Goal: Transaction & Acquisition: Purchase product/service

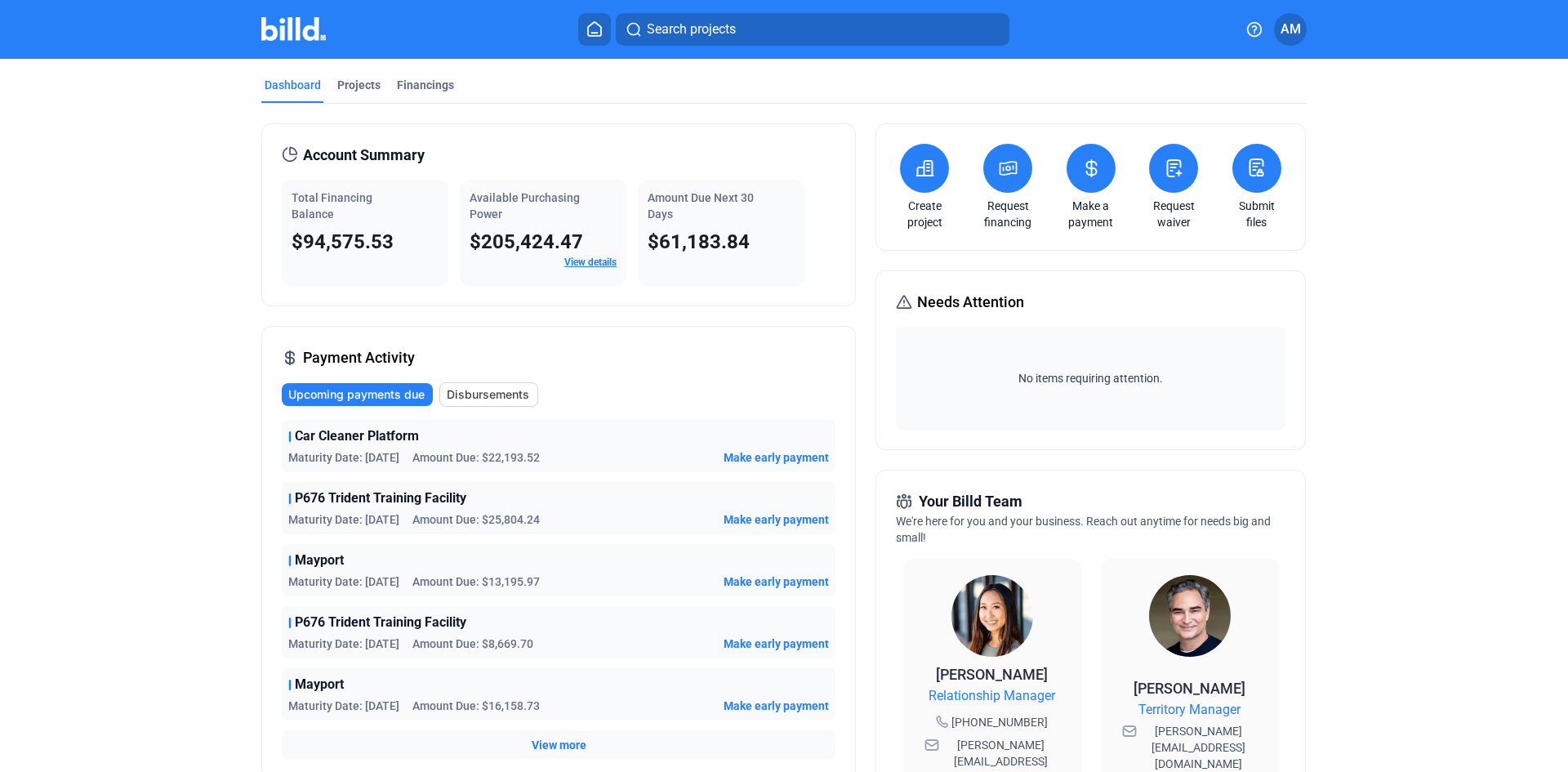
click at [1016, 162] on button at bounding box center [1008, 168] width 49 height 49
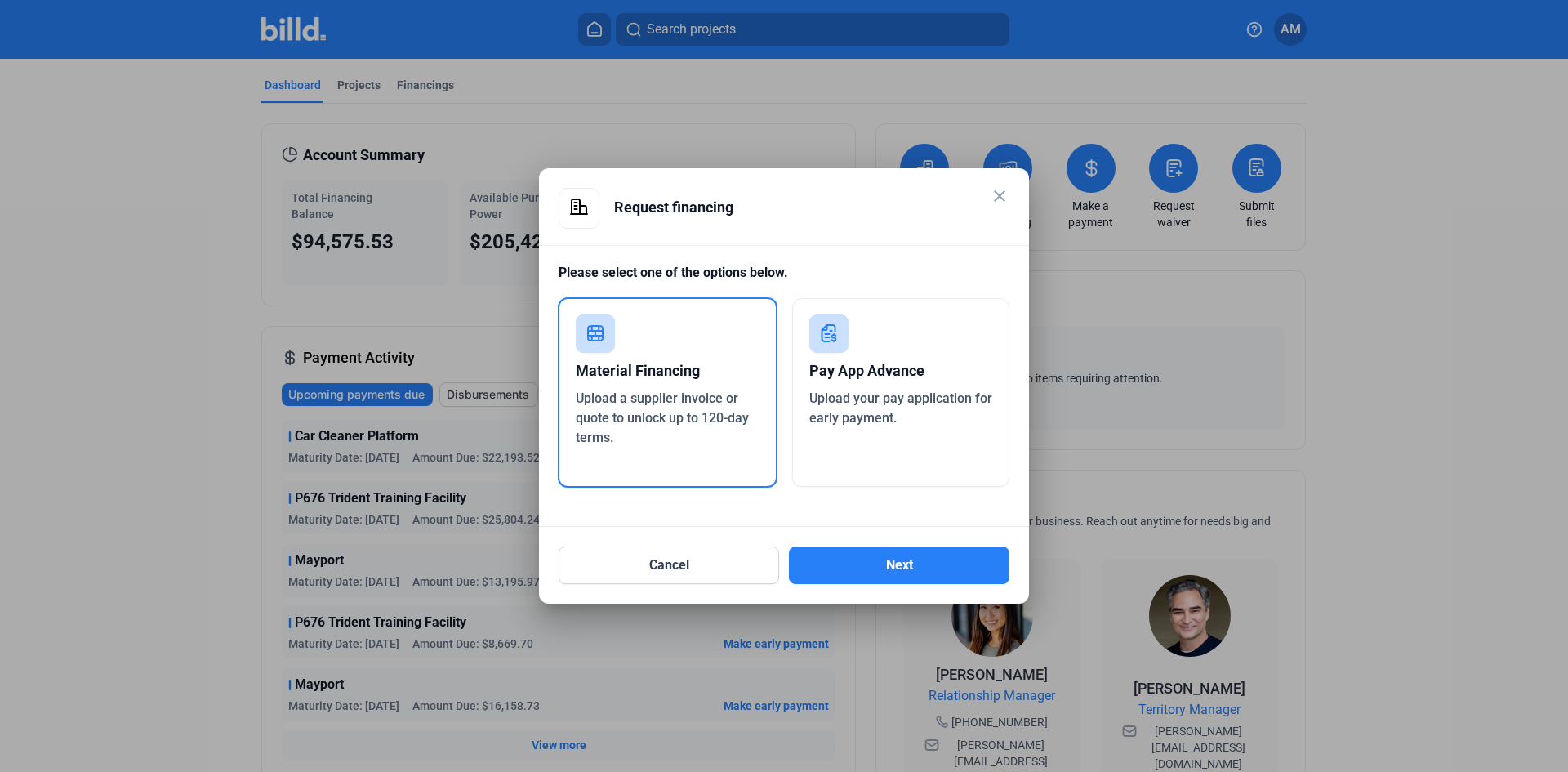
click at [670, 365] on div "Material Financing" at bounding box center [668, 370] width 184 height 36
click at [934, 567] on button "Next" at bounding box center [899, 565] width 221 height 38
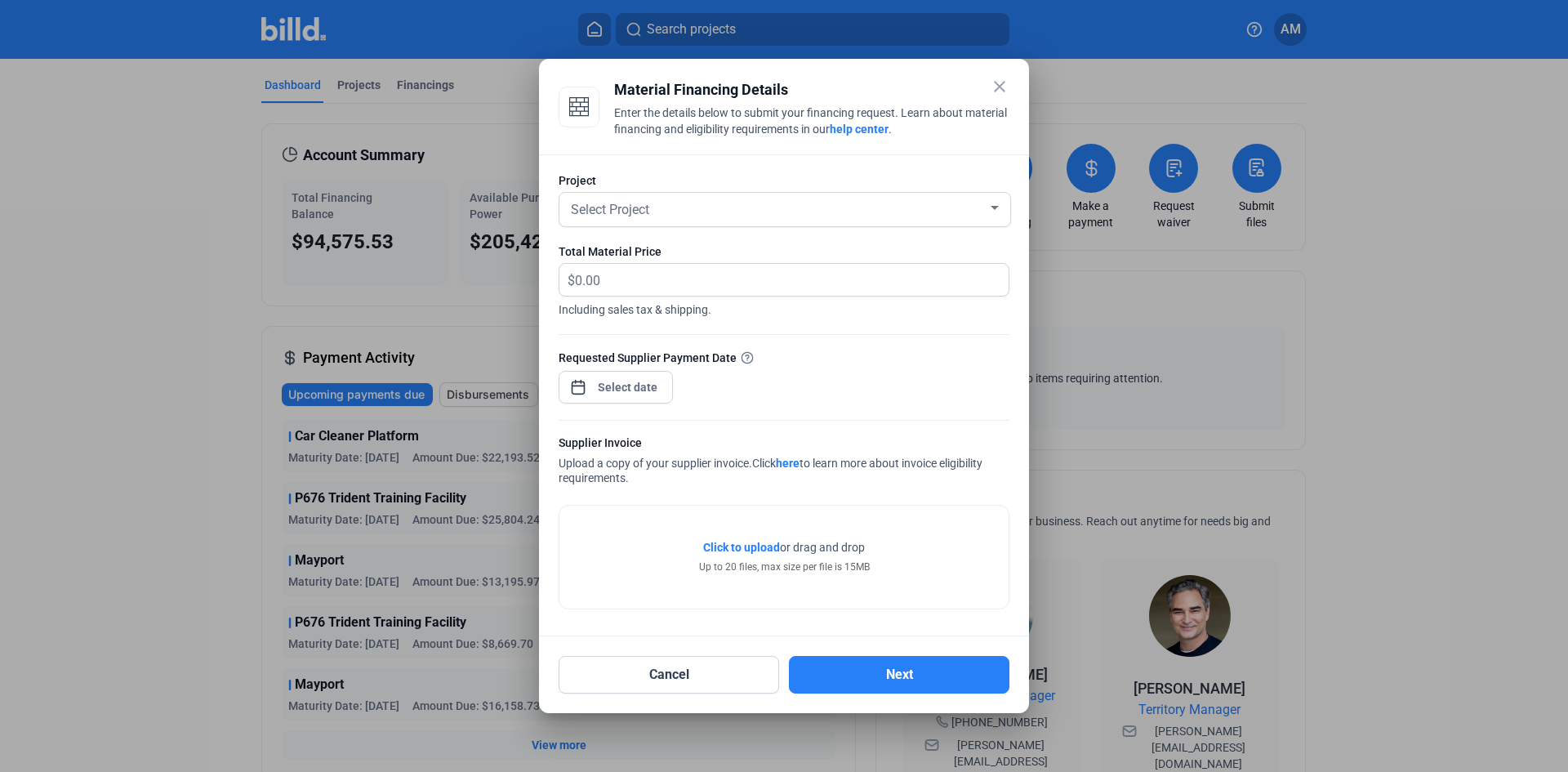
click at [743, 544] on span "Click to upload" at bounding box center [741, 547] width 77 height 13
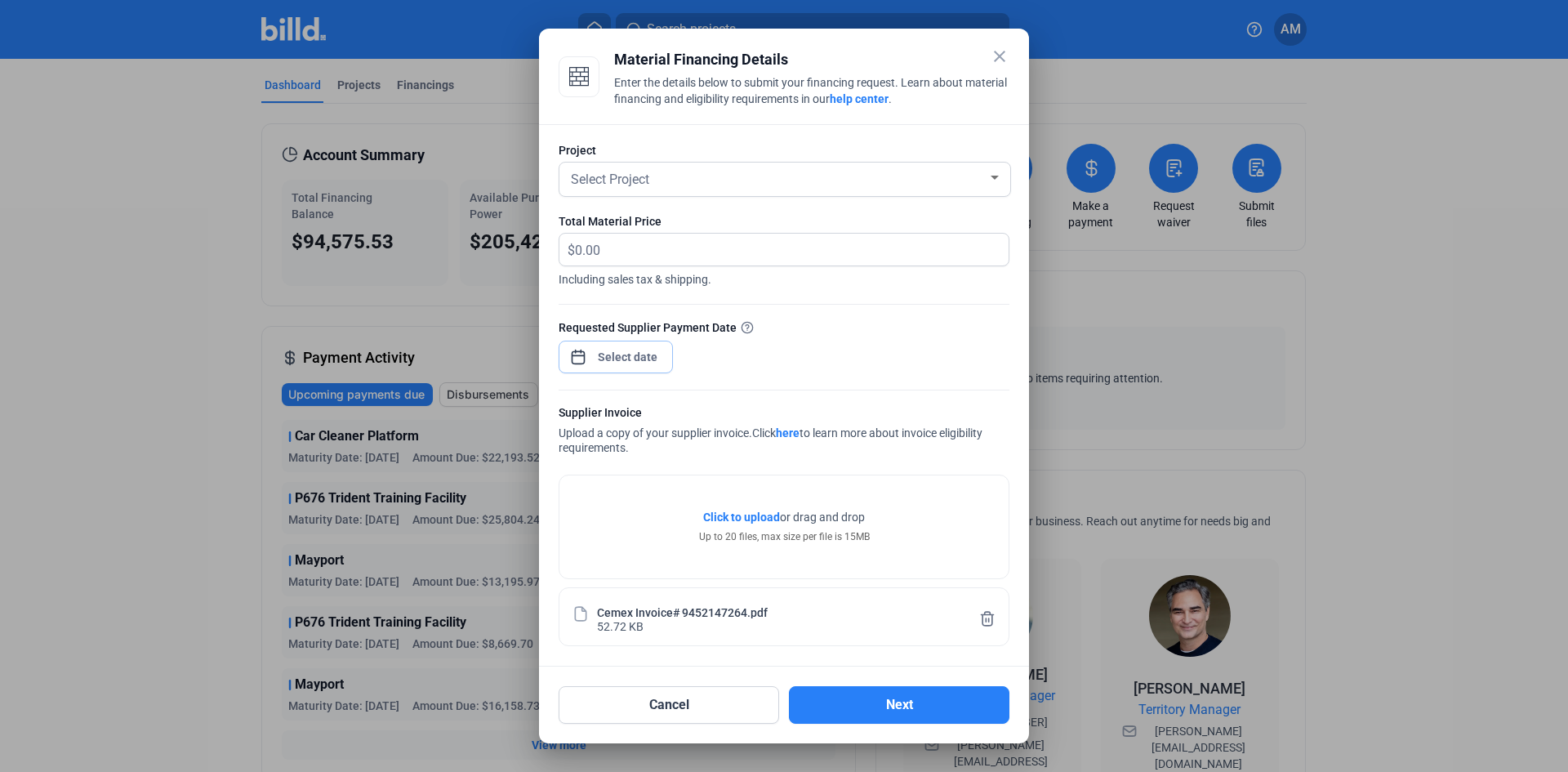
click at [637, 359] on div "close Material Financing Details Enter the details below to submit your financi…" at bounding box center [784, 386] width 1568 height 772
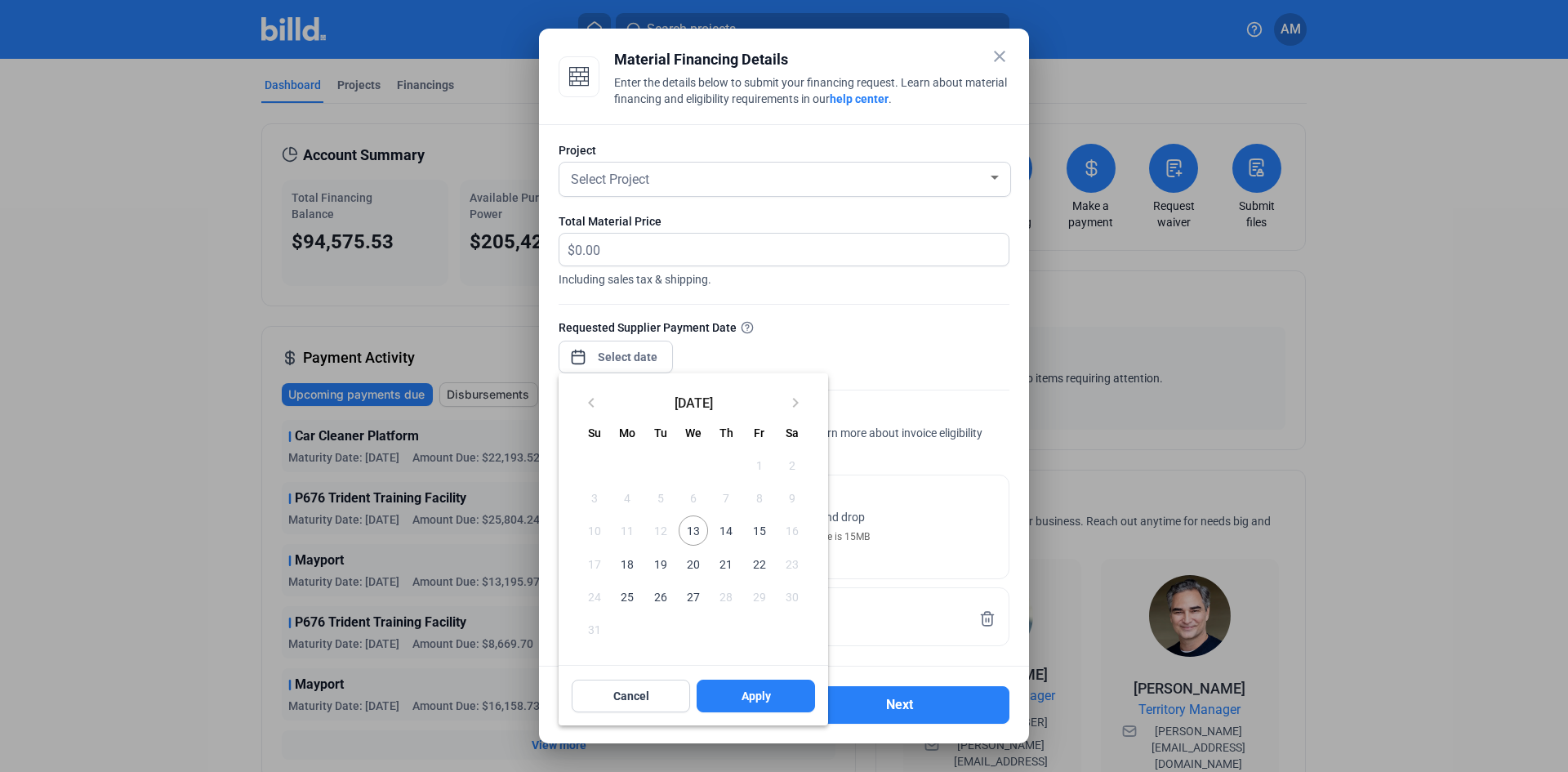
click at [699, 532] on span "13" at bounding box center [693, 530] width 29 height 29
click at [769, 691] on span "Apply" at bounding box center [756, 695] width 29 height 16
type input "[DATE]"
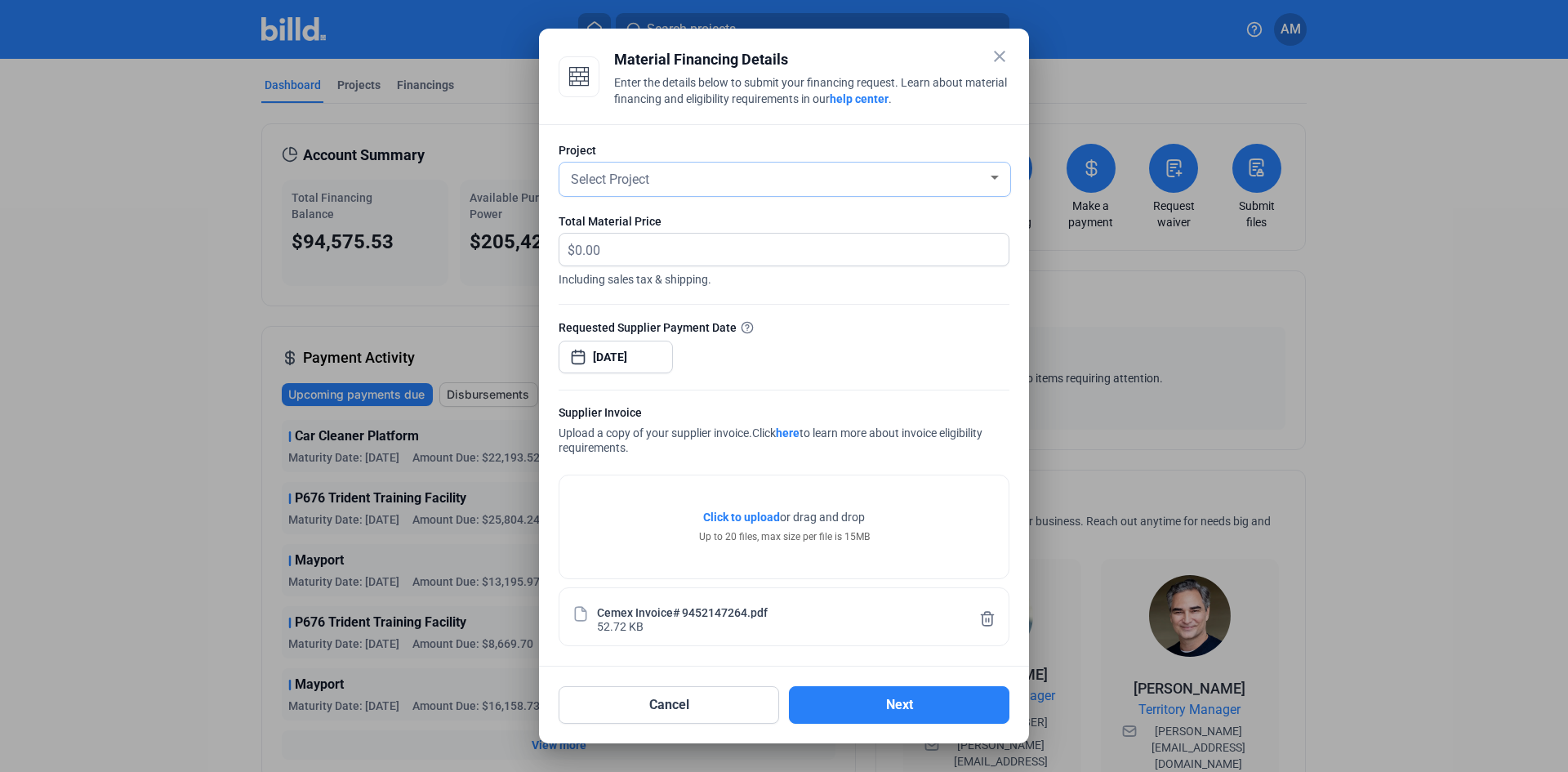
drag, startPoint x: 920, startPoint y: 702, endPoint x: 593, endPoint y: 184, distance: 612.6
click at [732, 286] on div "close Material Financing Details Enter the details below to submit your financi…" at bounding box center [783, 386] width 451 height 675
click at [602, 177] on span "Select Project" at bounding box center [610, 179] width 78 height 15
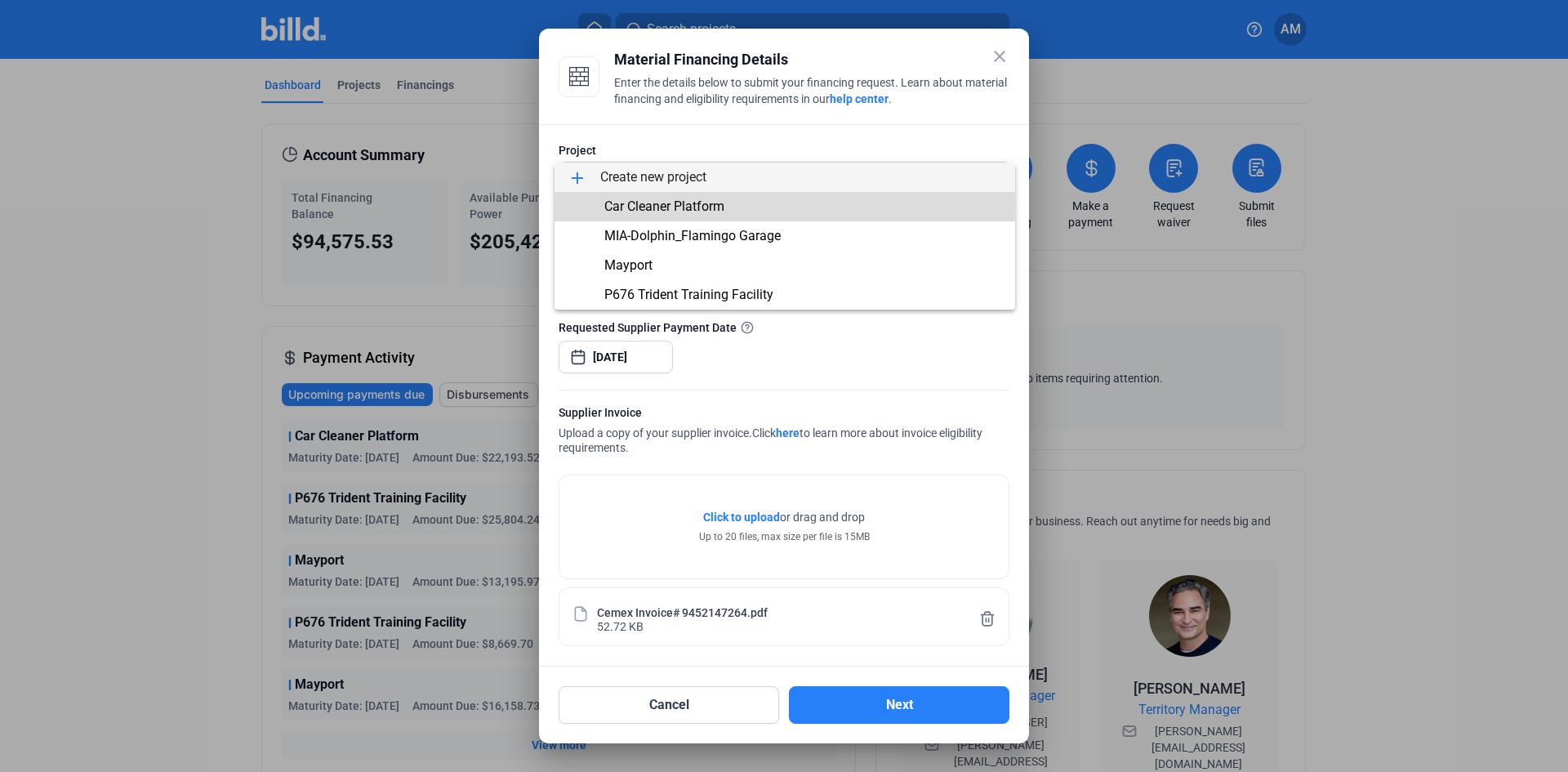
click at [632, 209] on span "Car Cleaner Platform" at bounding box center [664, 206] width 120 height 15
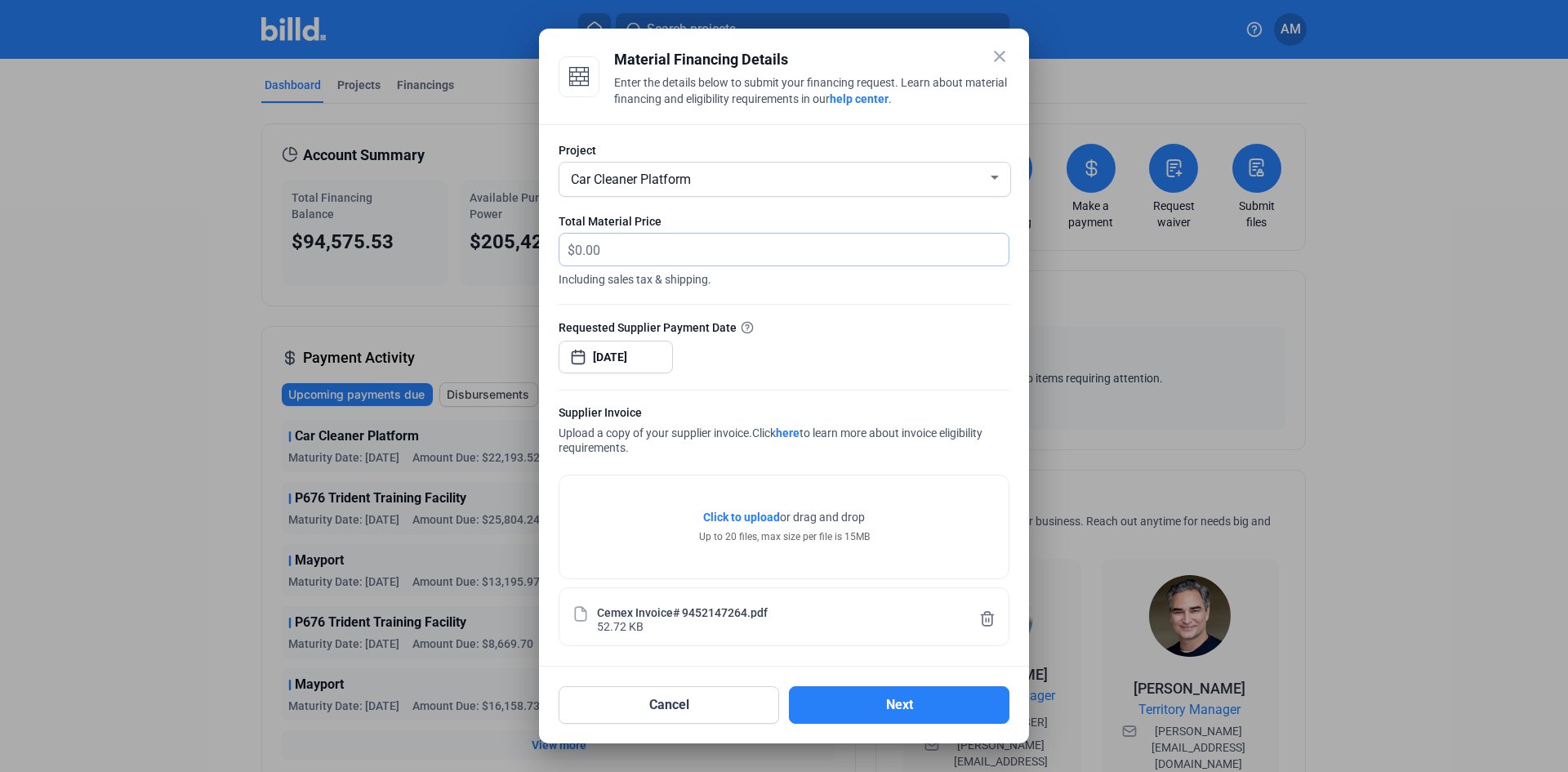
click at [632, 253] on input "text" at bounding box center [792, 249] width 434 height 32
type input "10,703.45"
click at [934, 712] on button "Next" at bounding box center [899, 705] width 221 height 38
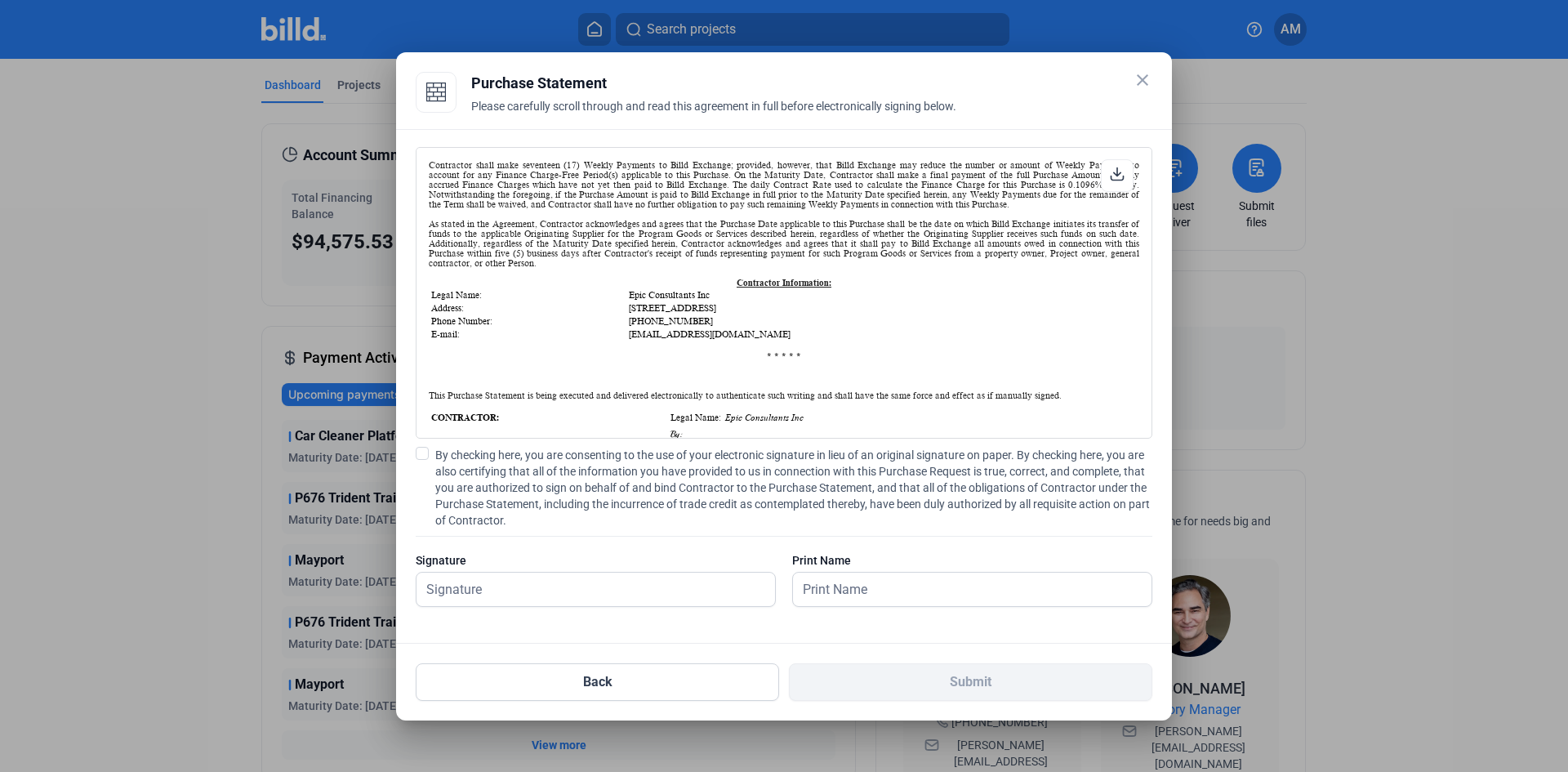
scroll to position [327, 0]
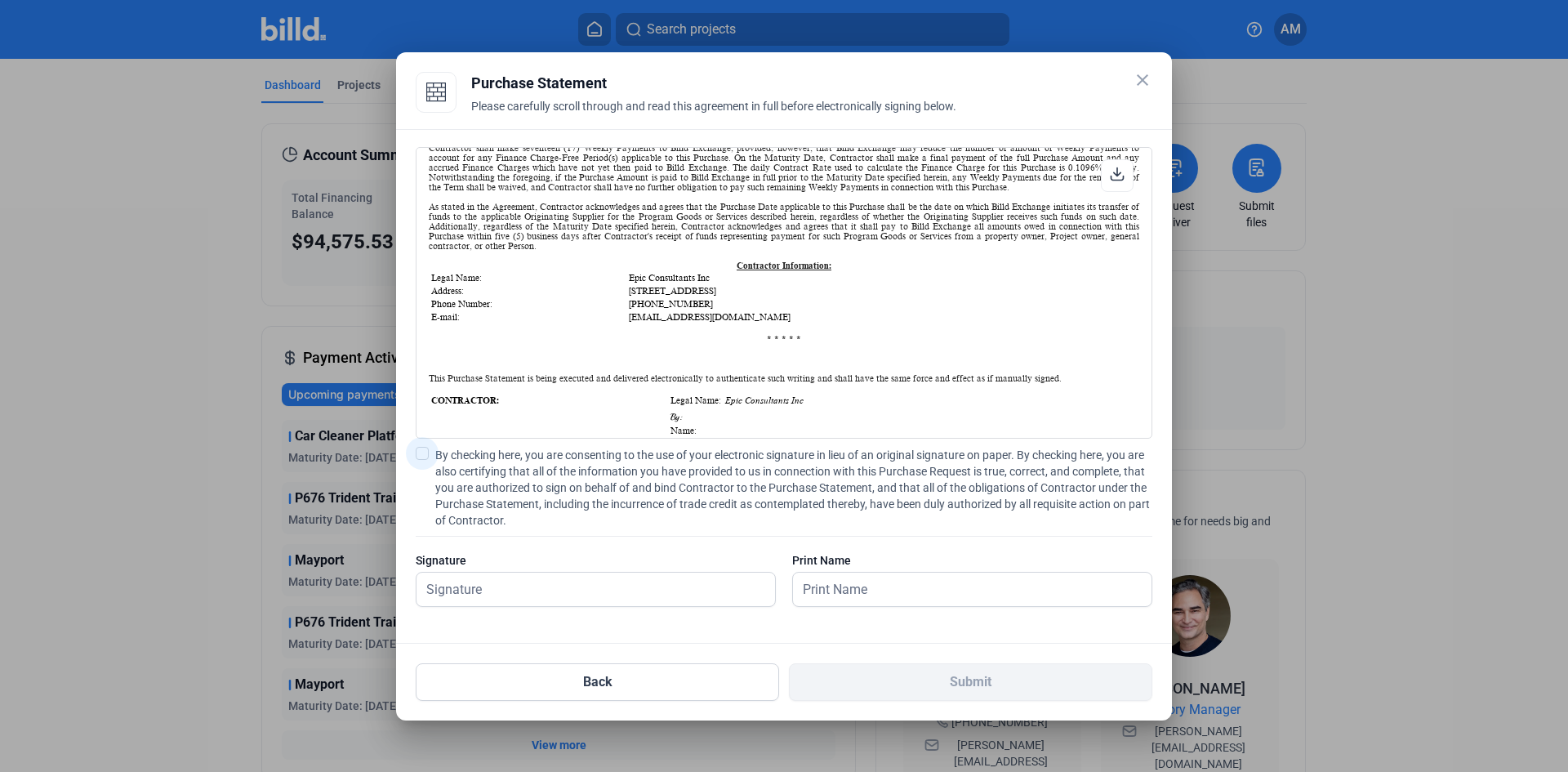
click at [420, 448] on span at bounding box center [423, 454] width 13 height 13
click at [0, 0] on input "By checking here, you are consenting to the use of your electronic signature in…" at bounding box center [0, 0] width 0 height 0
click at [547, 595] on input "text" at bounding box center [596, 589] width 359 height 34
type input "[PERSON_NAME]"
click at [940, 589] on input "text" at bounding box center [963, 589] width 340 height 34
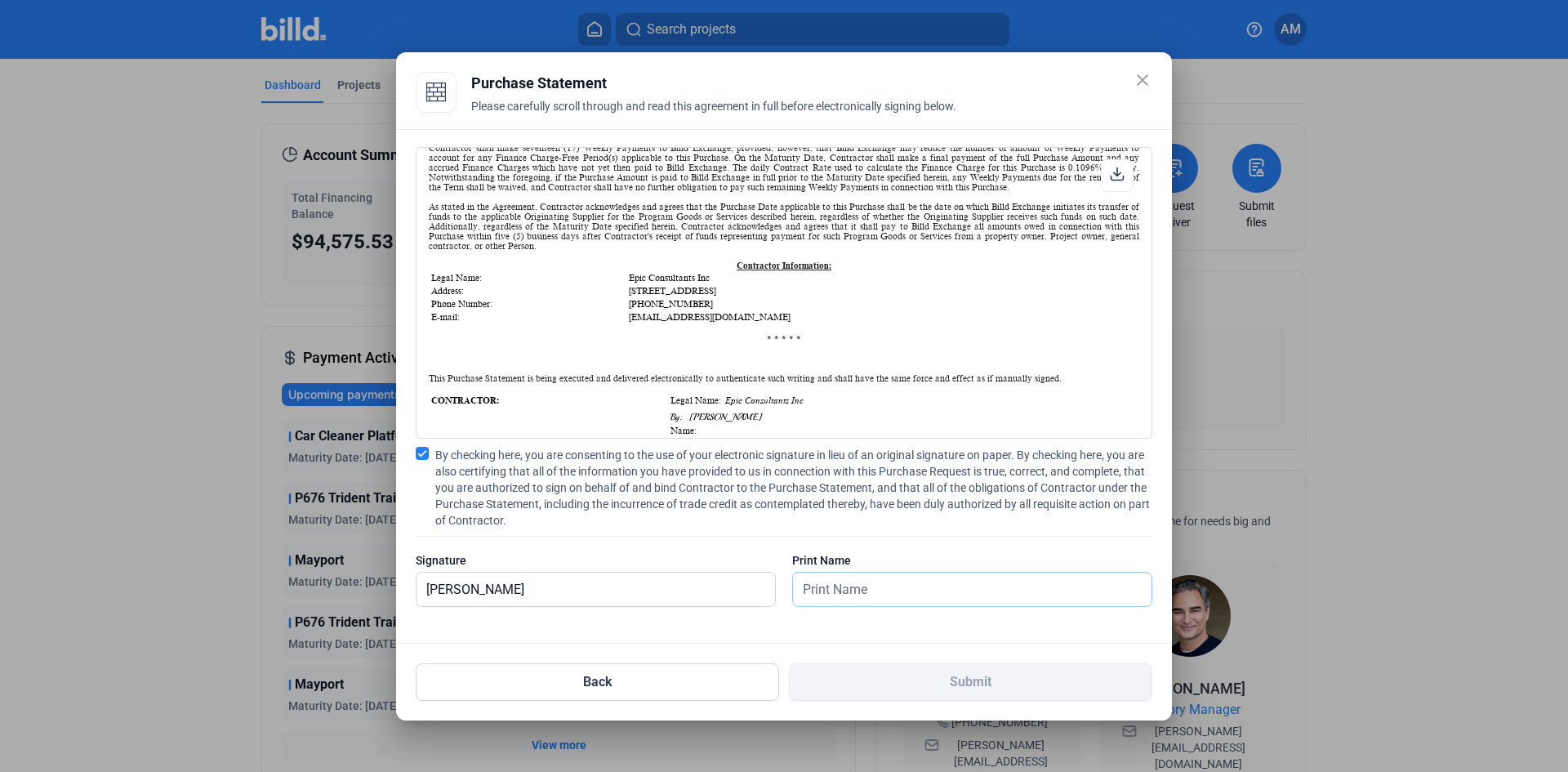
type input "[PERSON_NAME]"
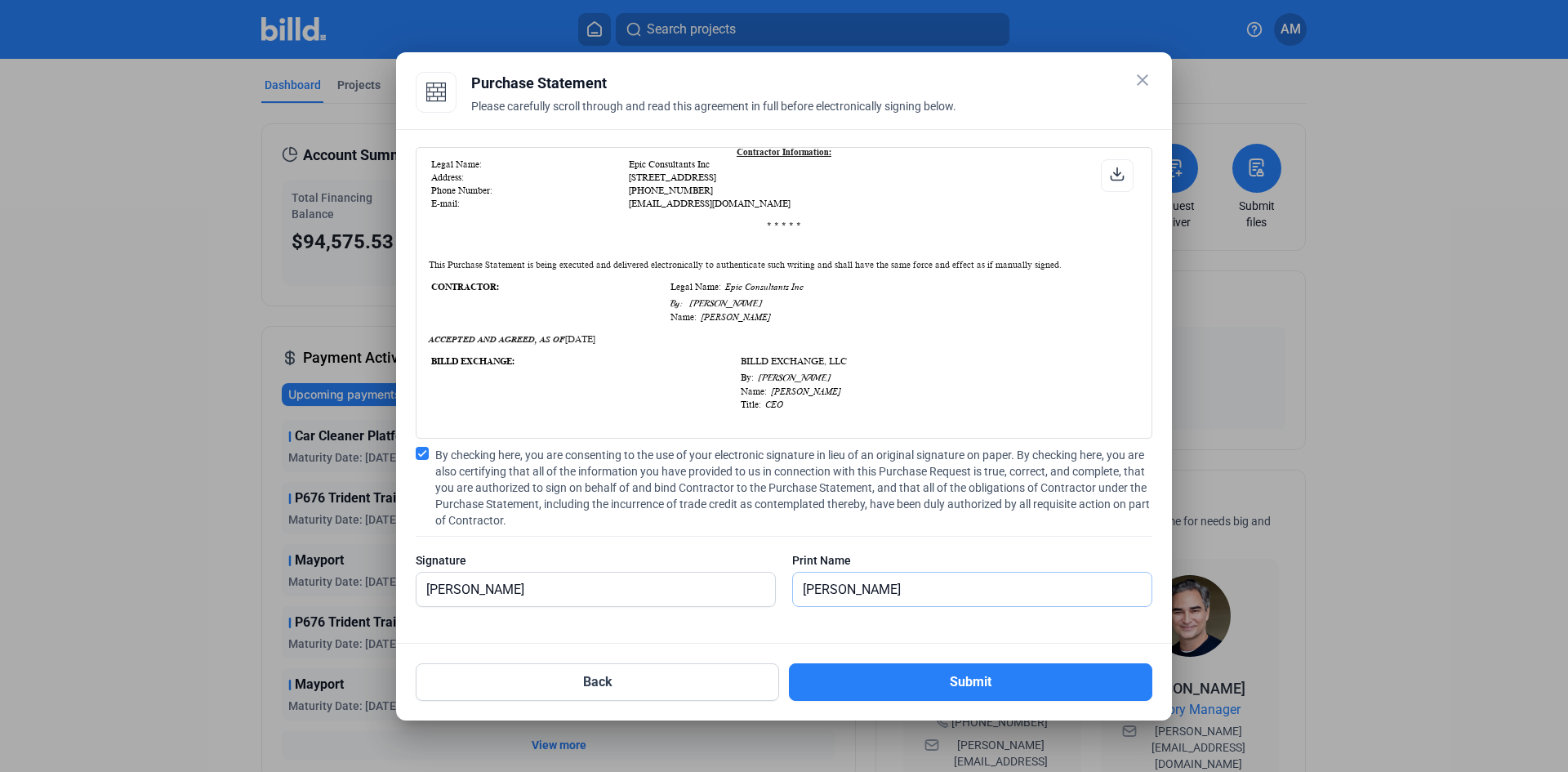
scroll to position [572, 0]
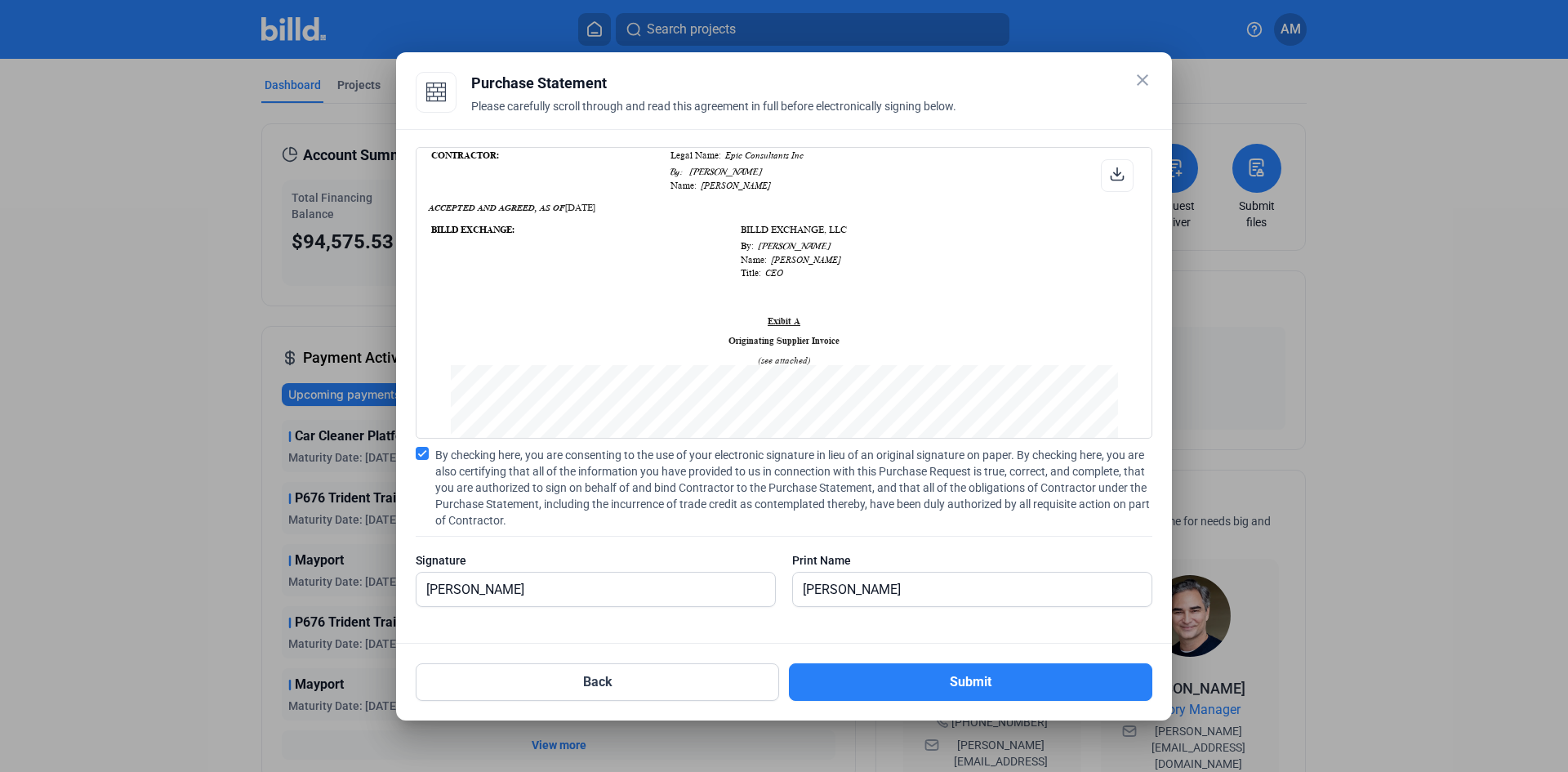
click at [1115, 175] on icon at bounding box center [1117, 173] width 14 height 14
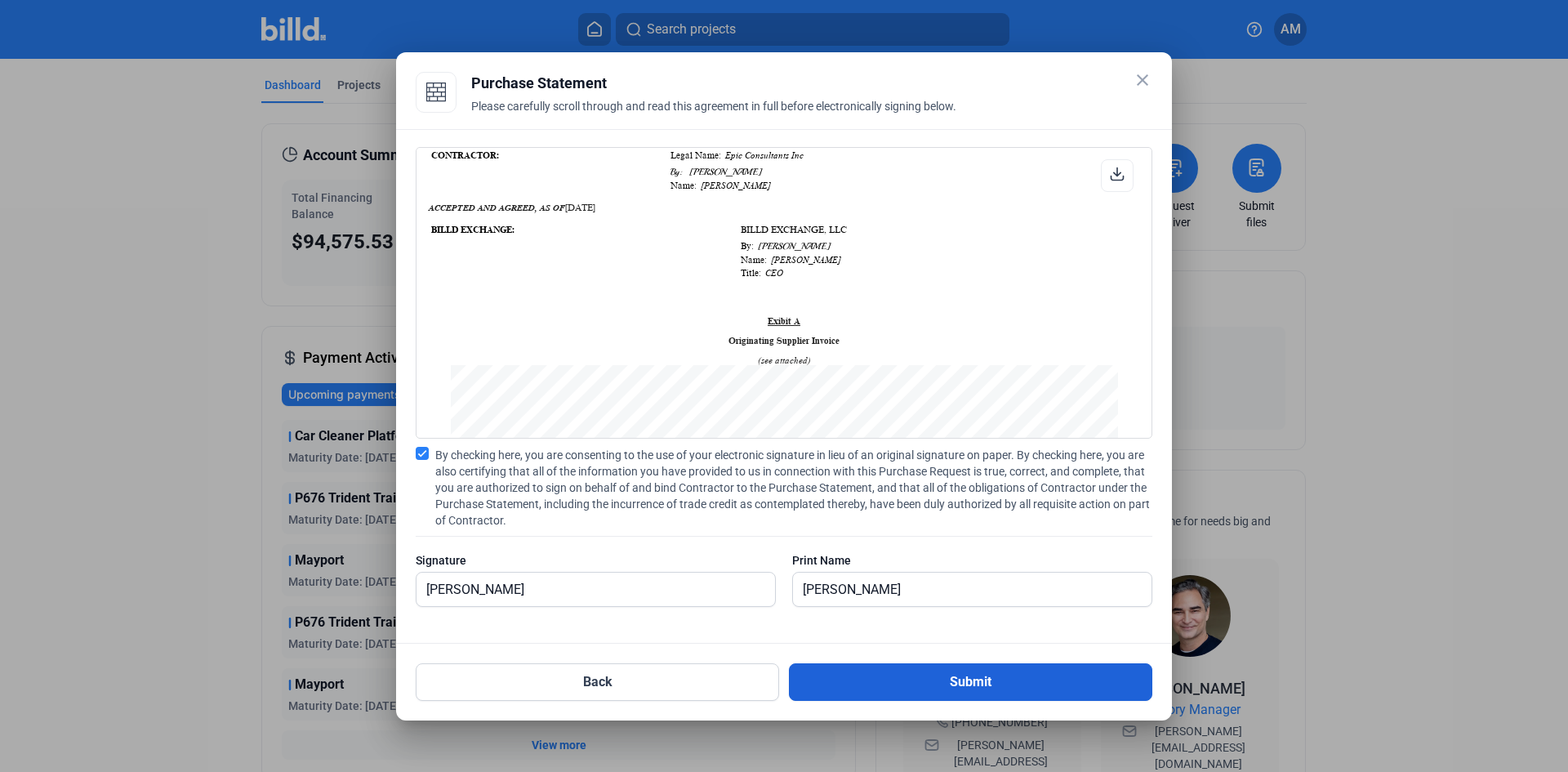
click at [1011, 685] on button "Submit" at bounding box center [971, 682] width 364 height 38
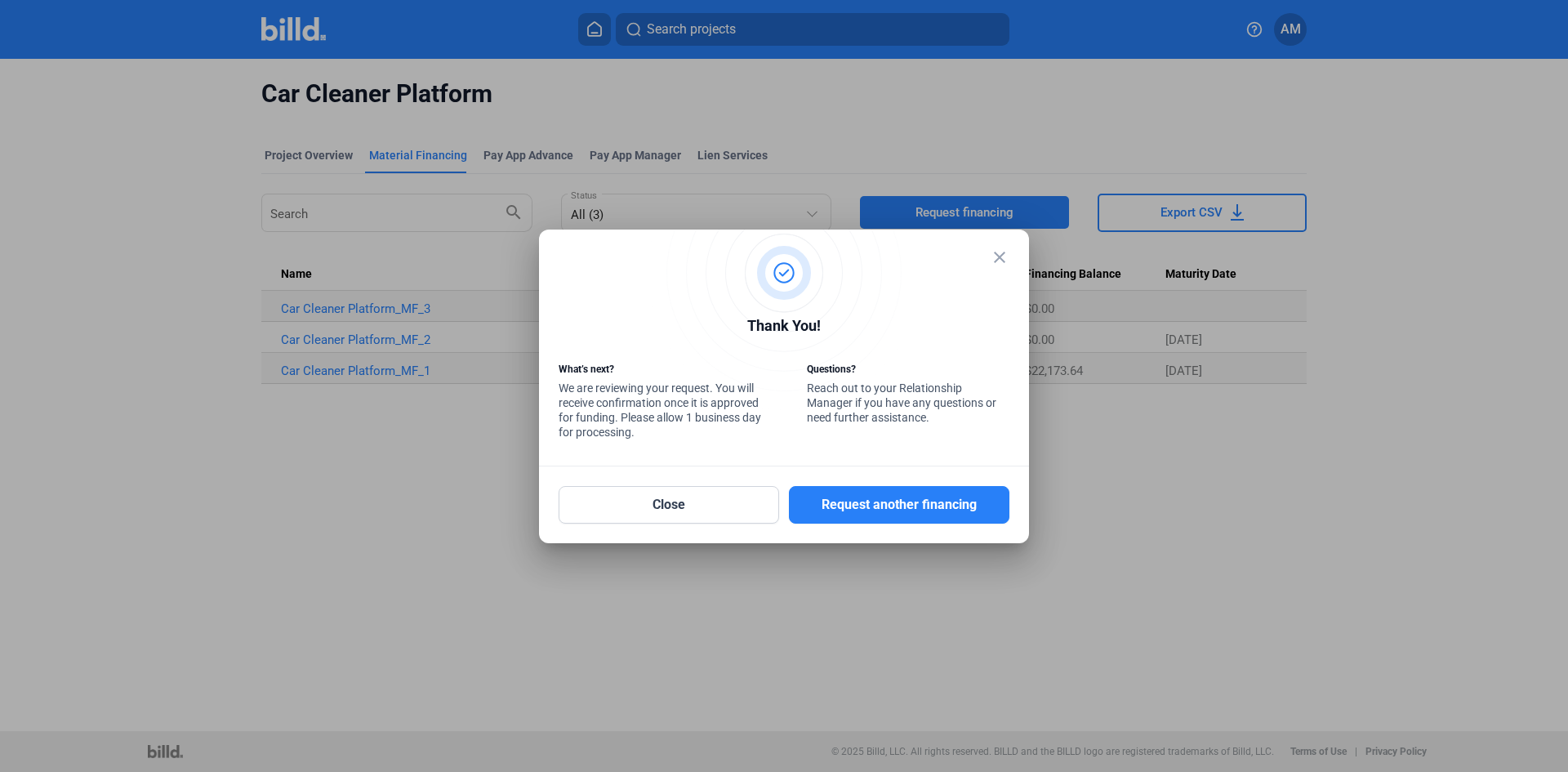
click at [1005, 259] on mat-icon "close" at bounding box center [1000, 257] width 19 height 19
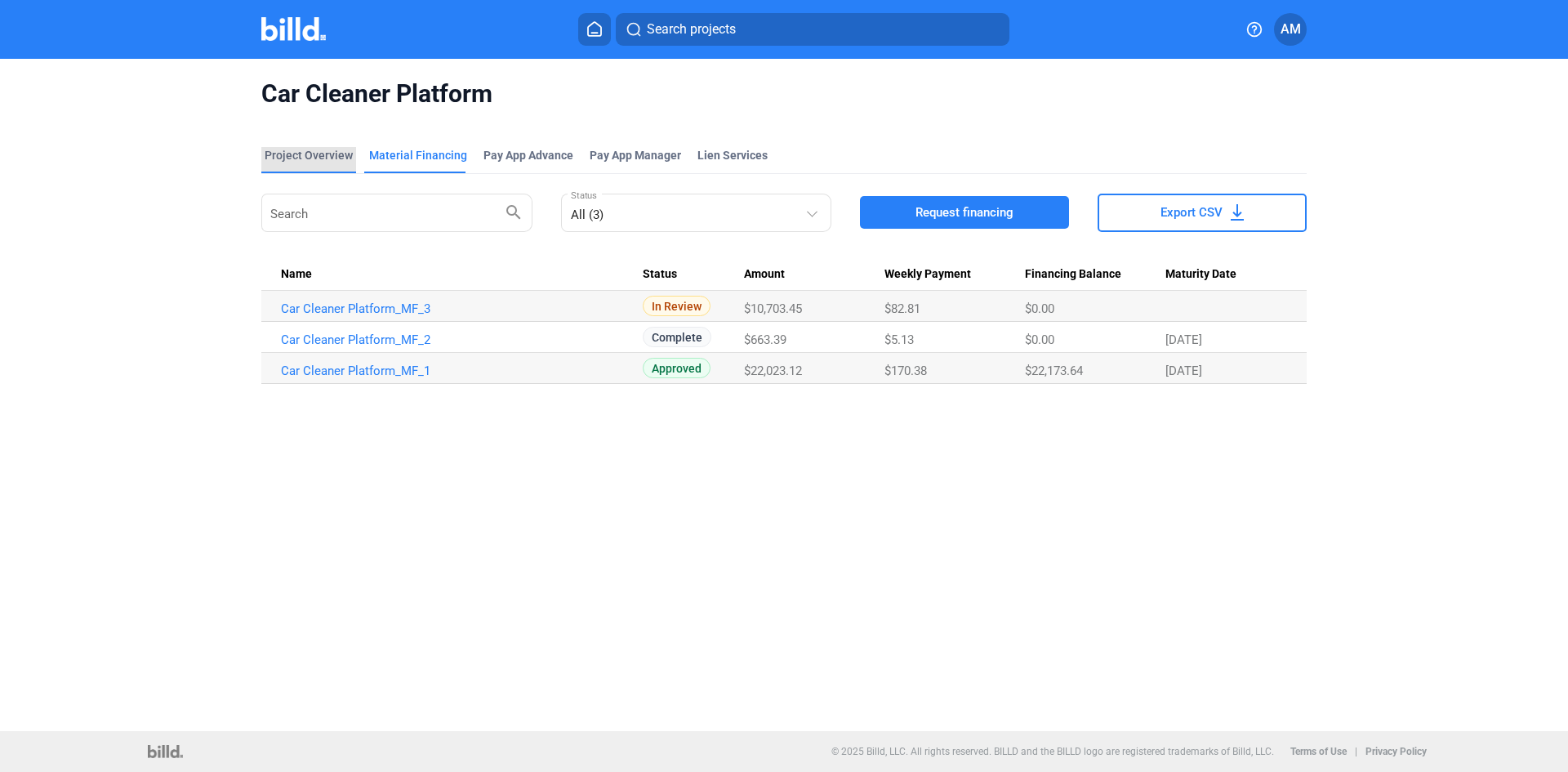
click at [317, 152] on div "Project Overview" at bounding box center [308, 155] width 88 height 16
